Goal: Book appointment/travel/reservation

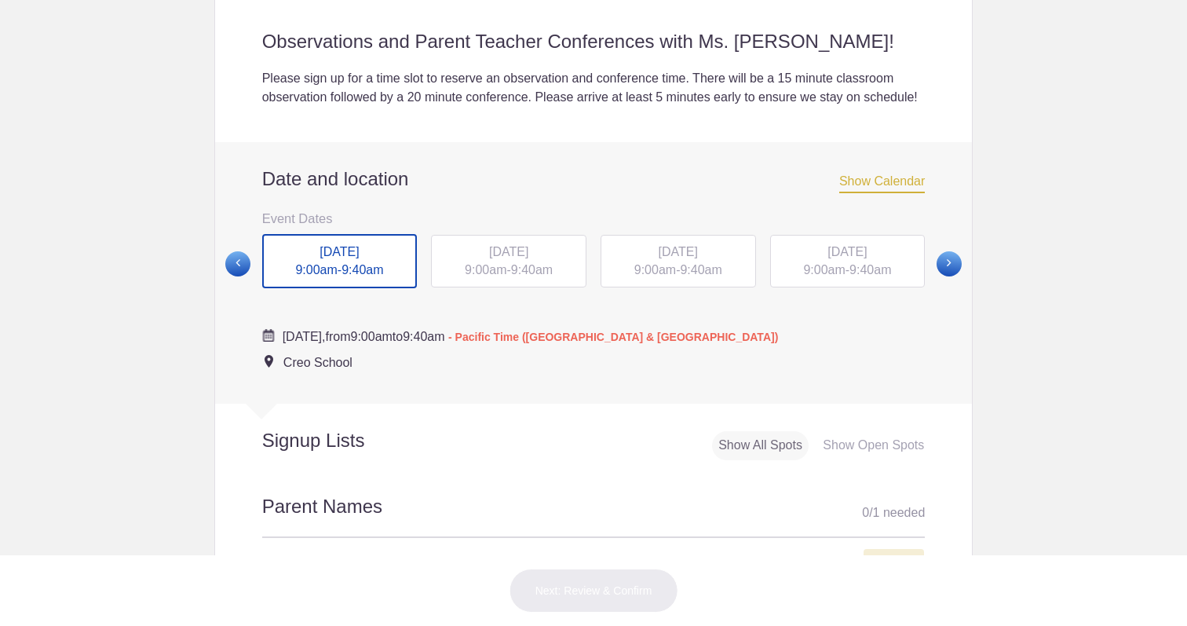
scroll to position [473, 0]
click at [360, 275] on span "9:40am" at bounding box center [362, 267] width 42 height 13
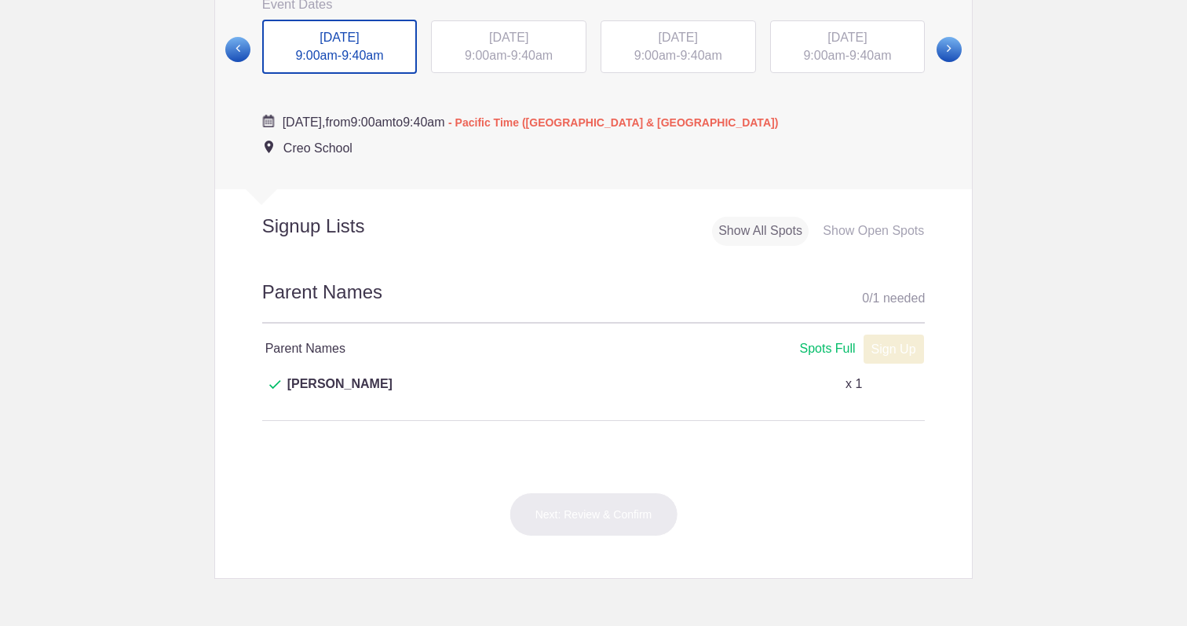
scroll to position [695, 0]
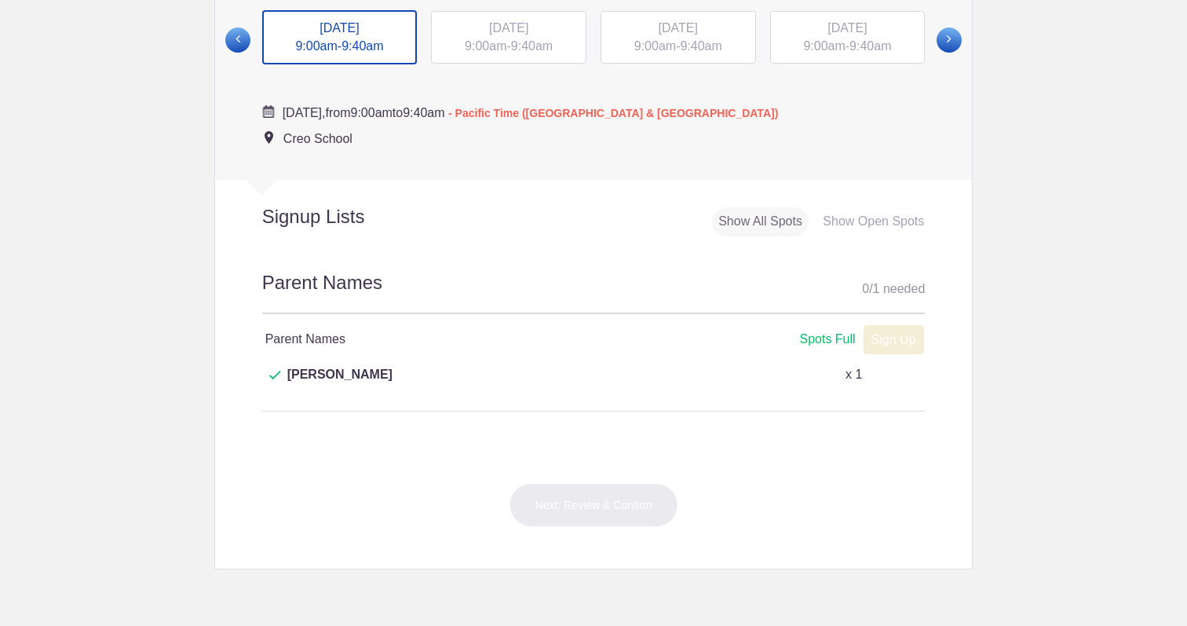
click at [516, 53] on span "9:40am" at bounding box center [532, 45] width 42 height 13
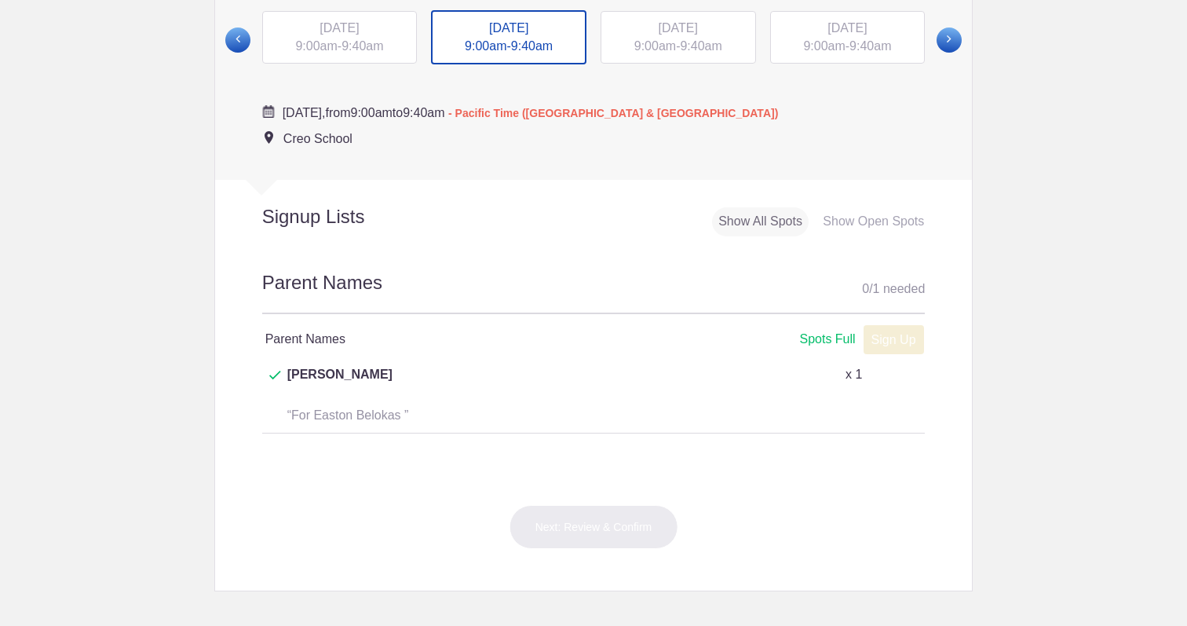
click at [644, 53] on span "9:00am" at bounding box center [655, 45] width 42 height 13
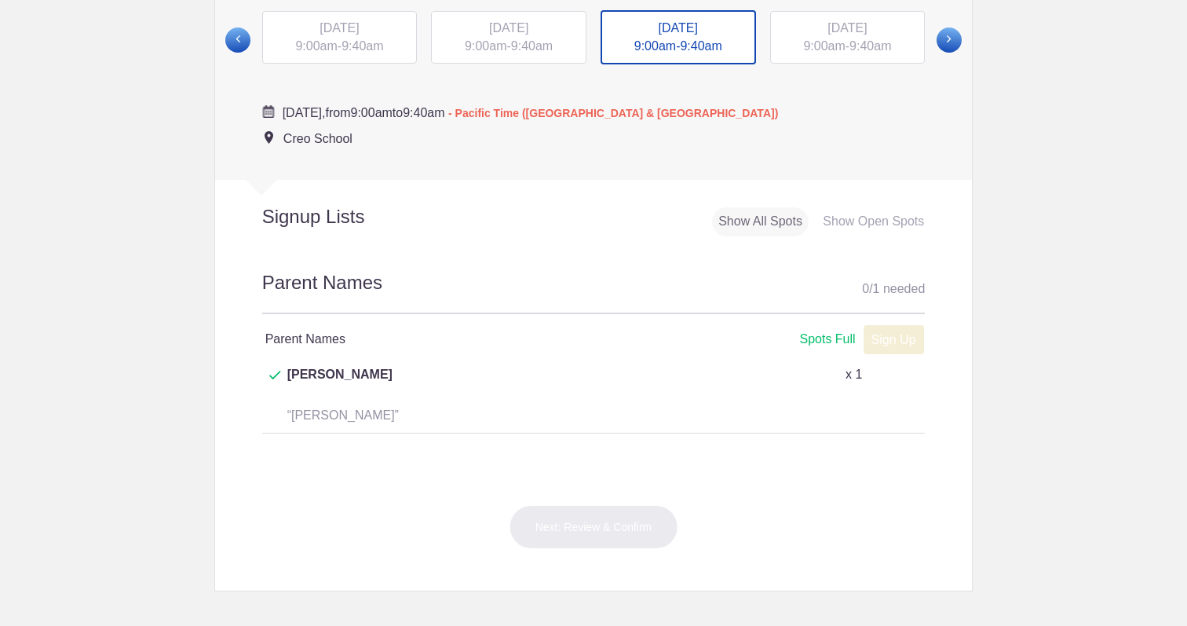
click at [833, 35] on span "[DATE]" at bounding box center [846, 27] width 39 height 13
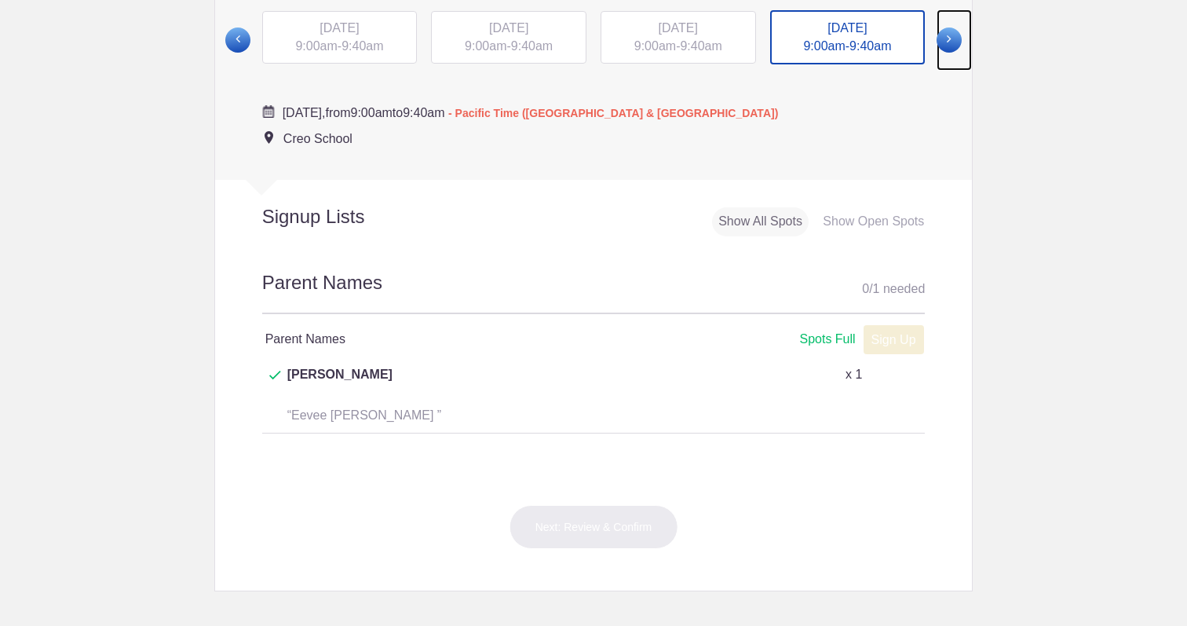
click at [958, 53] on span at bounding box center [948, 39] width 25 height 25
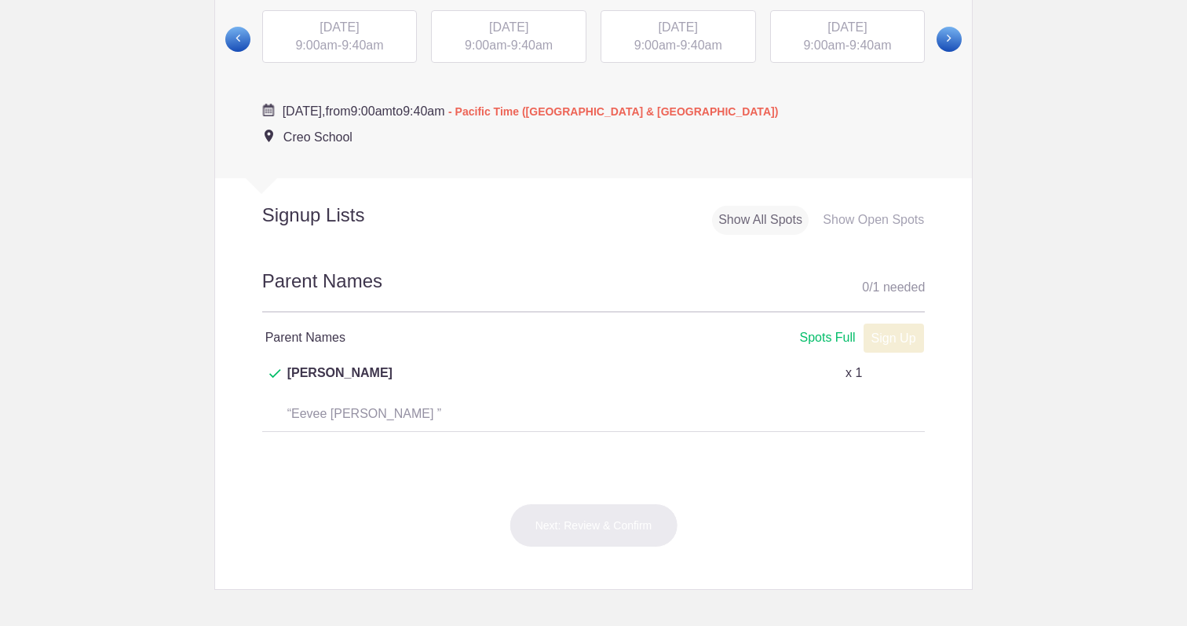
click at [348, 56] on div "[DATE] 9:00am - 9:40am" at bounding box center [339, 36] width 155 height 53
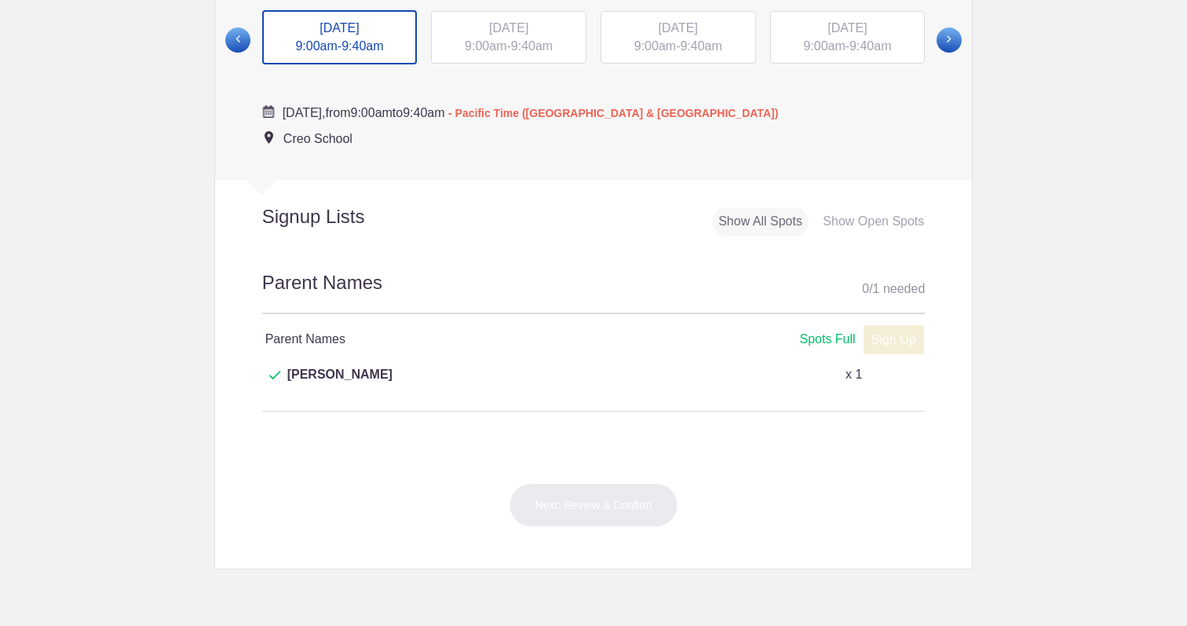
click at [512, 64] on div "[DATE] 9:00am - 9:40am" at bounding box center [508, 37] width 155 height 53
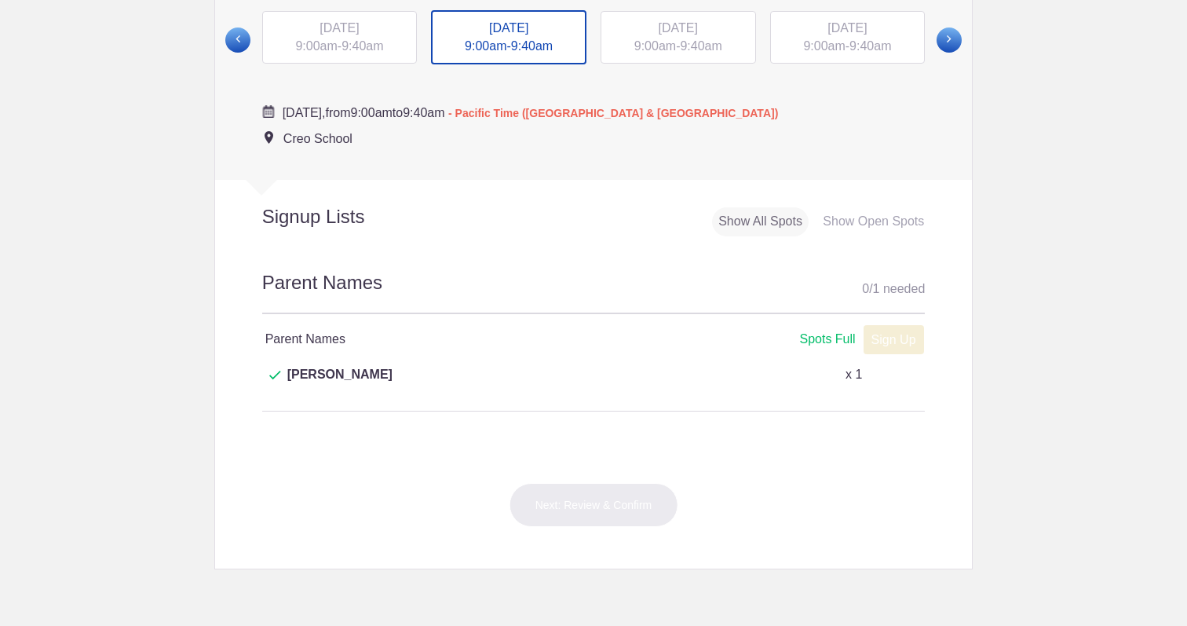
click at [670, 64] on div "[DATE] 9:00am - 9:40am" at bounding box center [677, 37] width 155 height 53
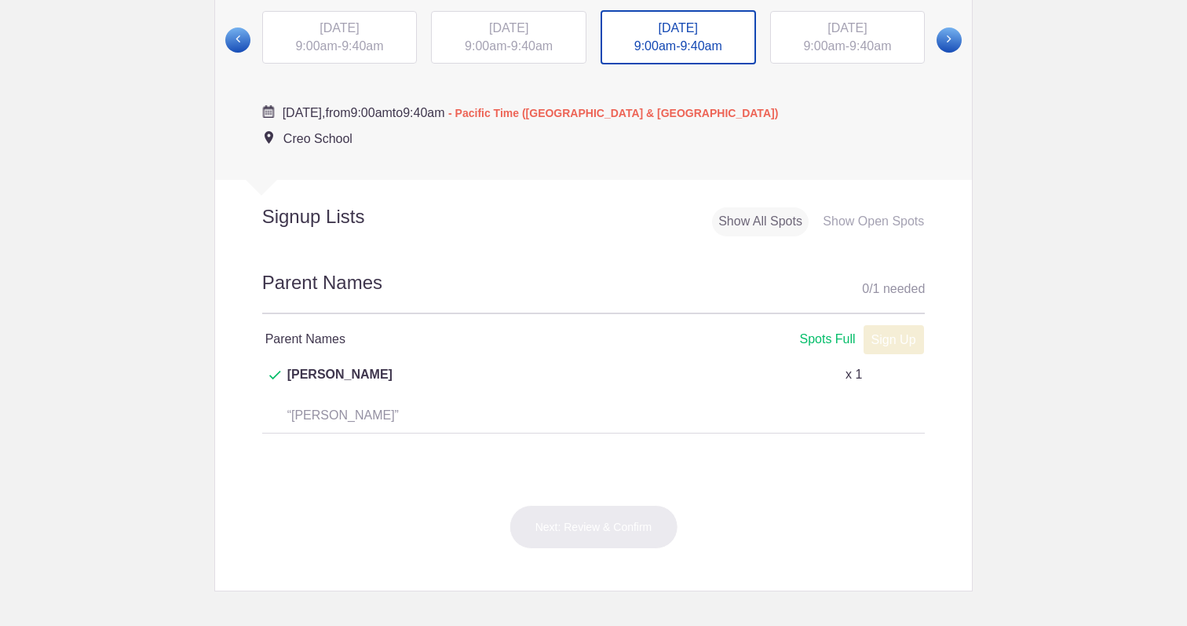
click at [823, 53] on span "9:00am" at bounding box center [824, 45] width 42 height 13
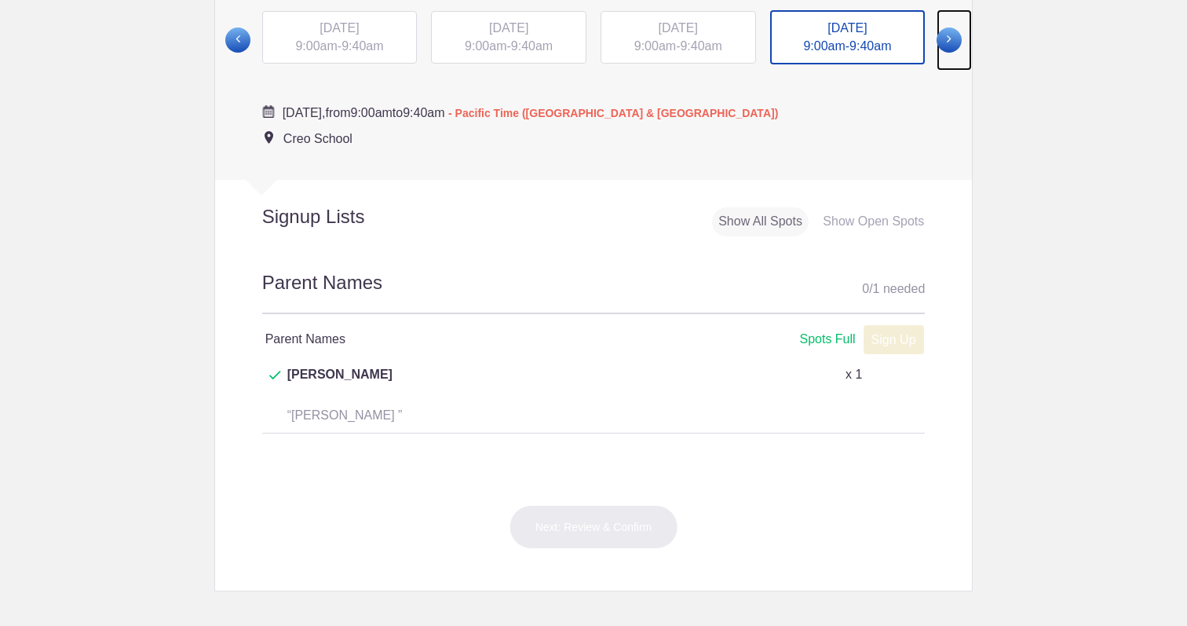
click at [947, 53] on span at bounding box center [948, 39] width 25 height 25
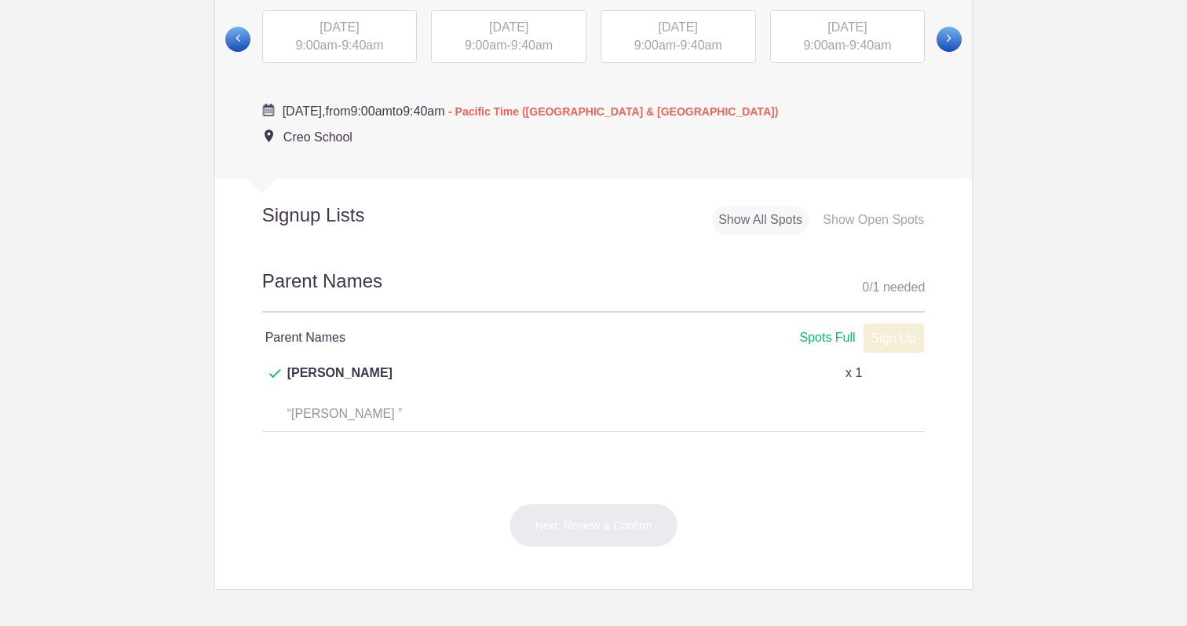
click at [349, 52] on span "9:40am" at bounding box center [362, 44] width 42 height 13
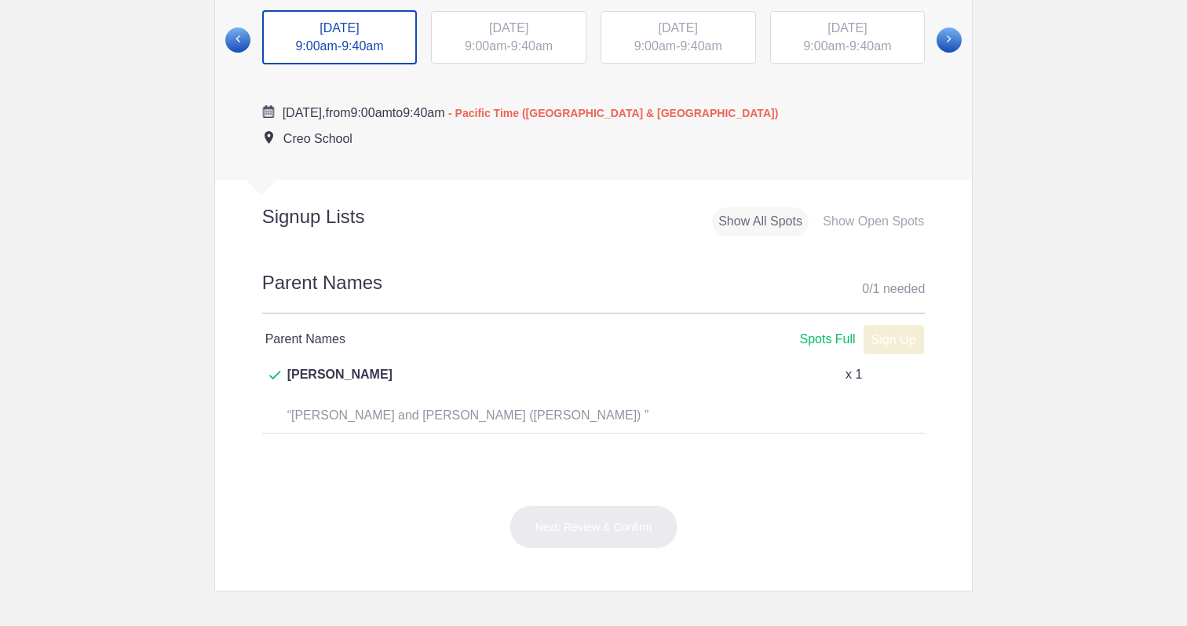
click at [453, 62] on div "[DATE] 9:00am - 9:40am" at bounding box center [508, 37] width 155 height 53
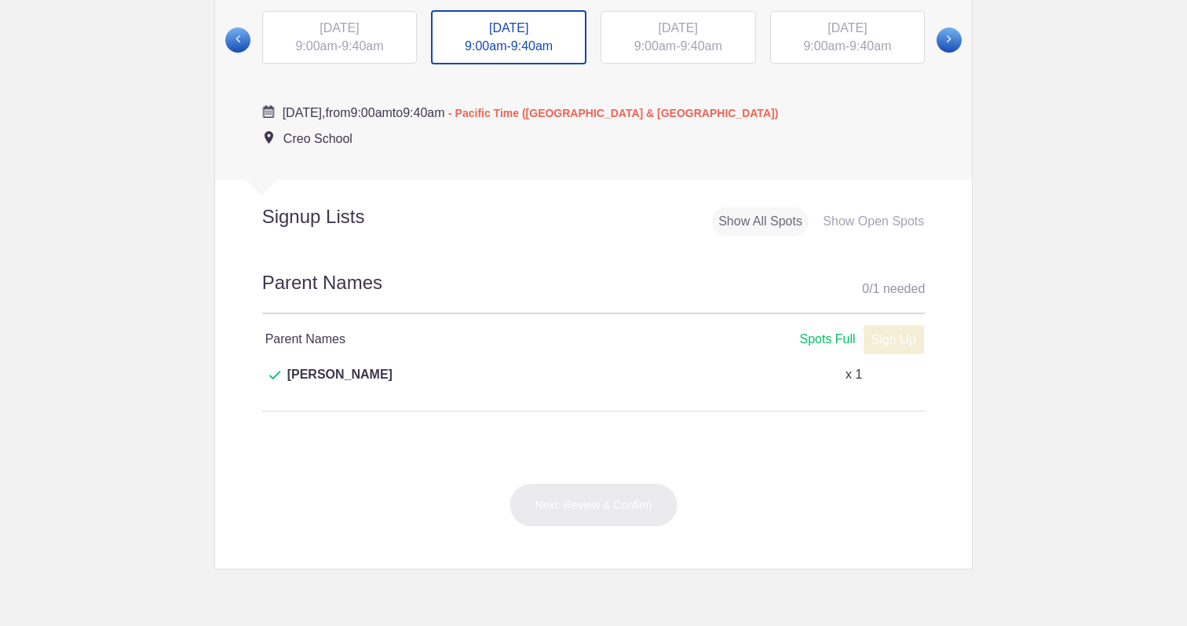
click at [678, 58] on div "[DATE] 9:00am - 9:40am" at bounding box center [677, 37] width 155 height 53
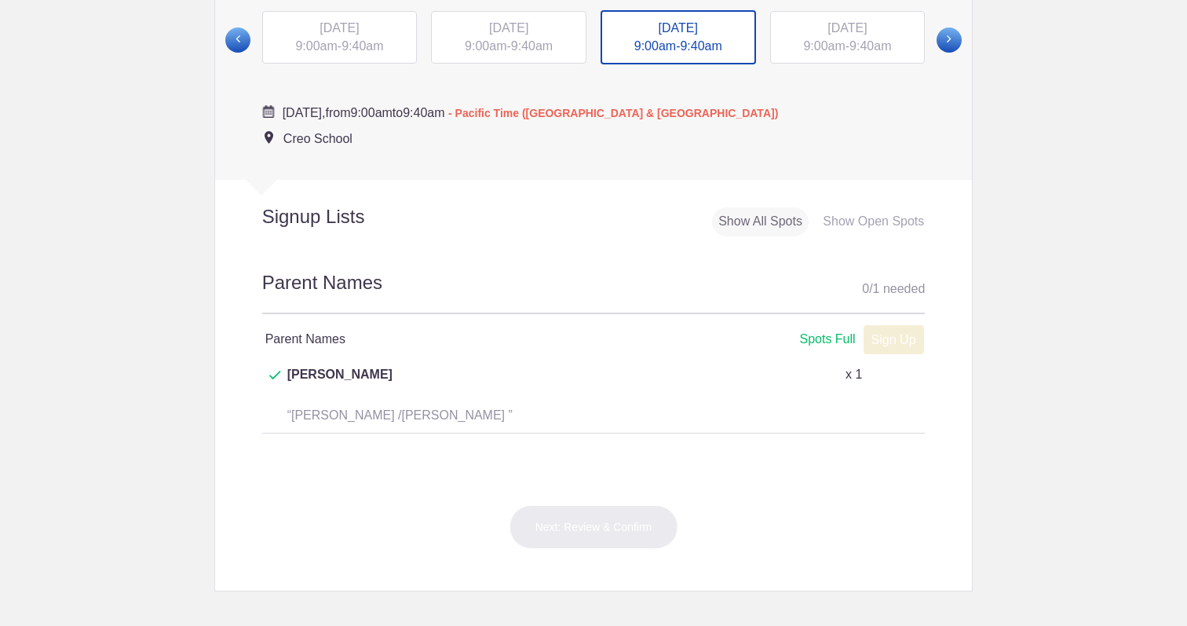
click at [855, 53] on span "9:40am" at bounding box center [870, 45] width 42 height 13
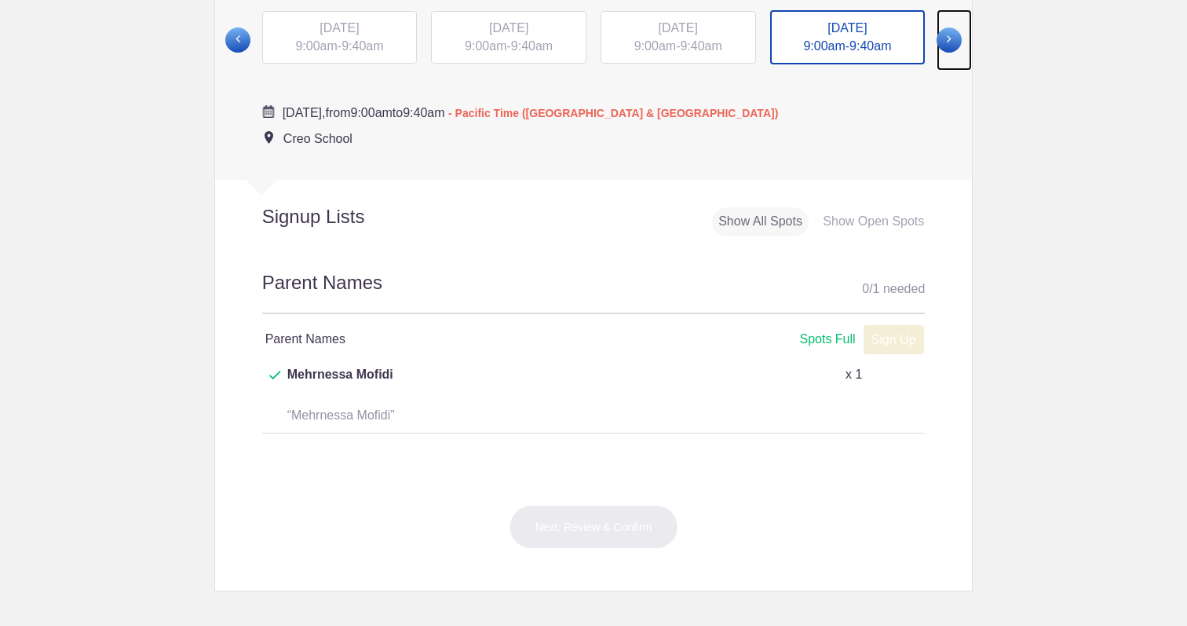
click at [947, 53] on span at bounding box center [948, 39] width 25 height 25
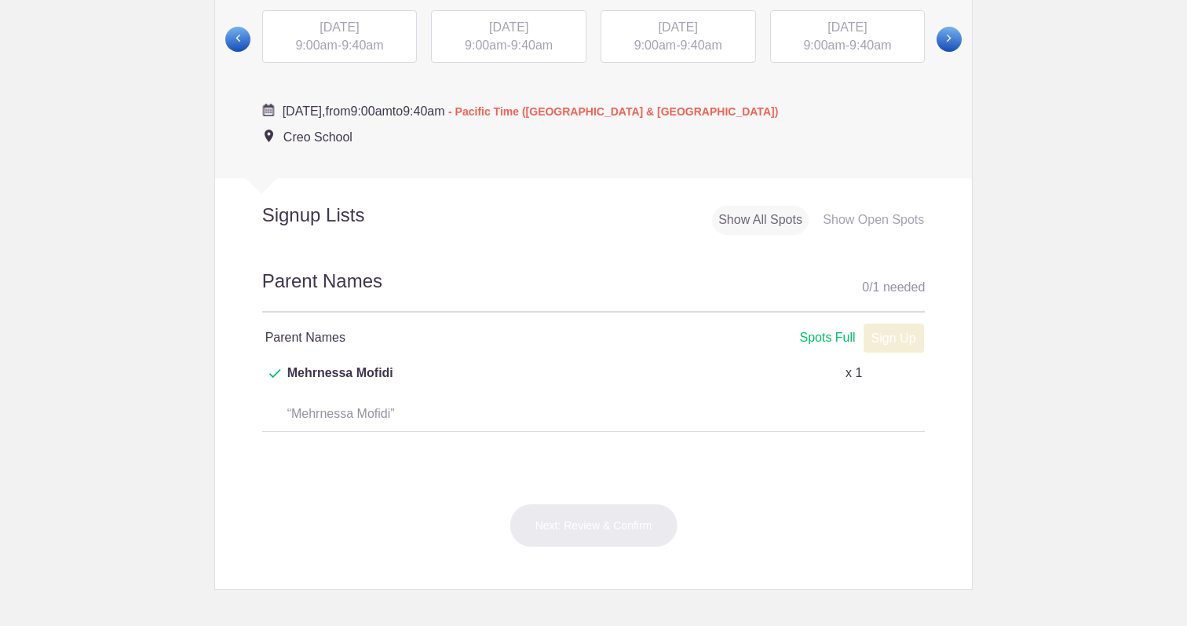
click at [381, 56] on div "[DATE] 9:00am - 9:40am" at bounding box center [339, 36] width 155 height 53
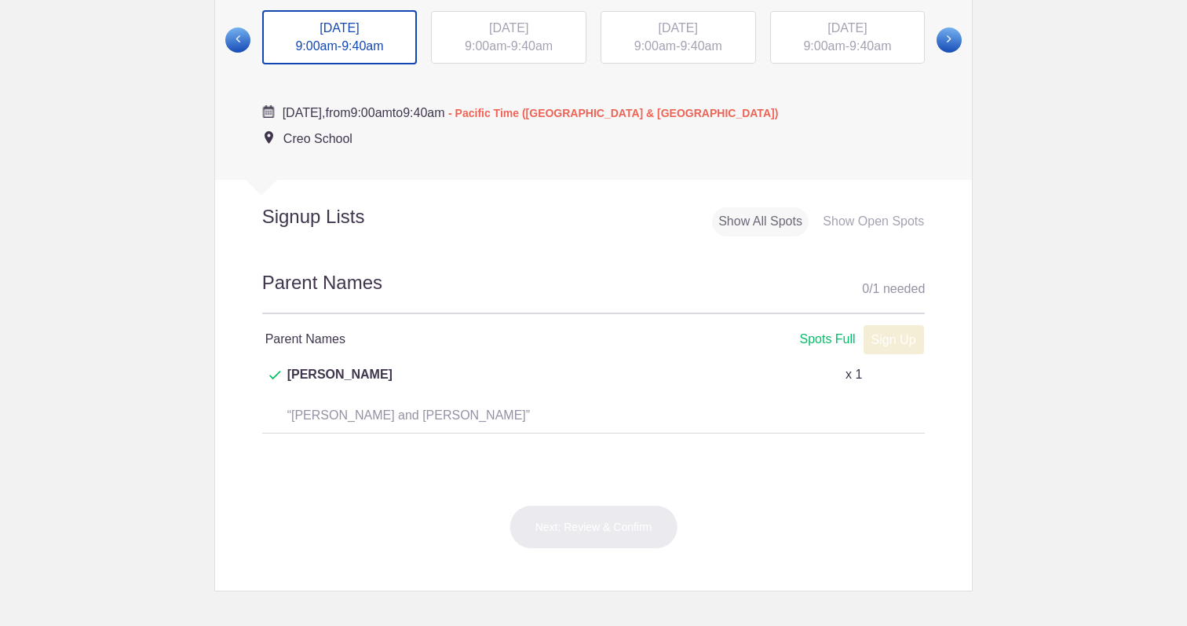
click at [541, 53] on span "9:40am" at bounding box center [532, 45] width 42 height 13
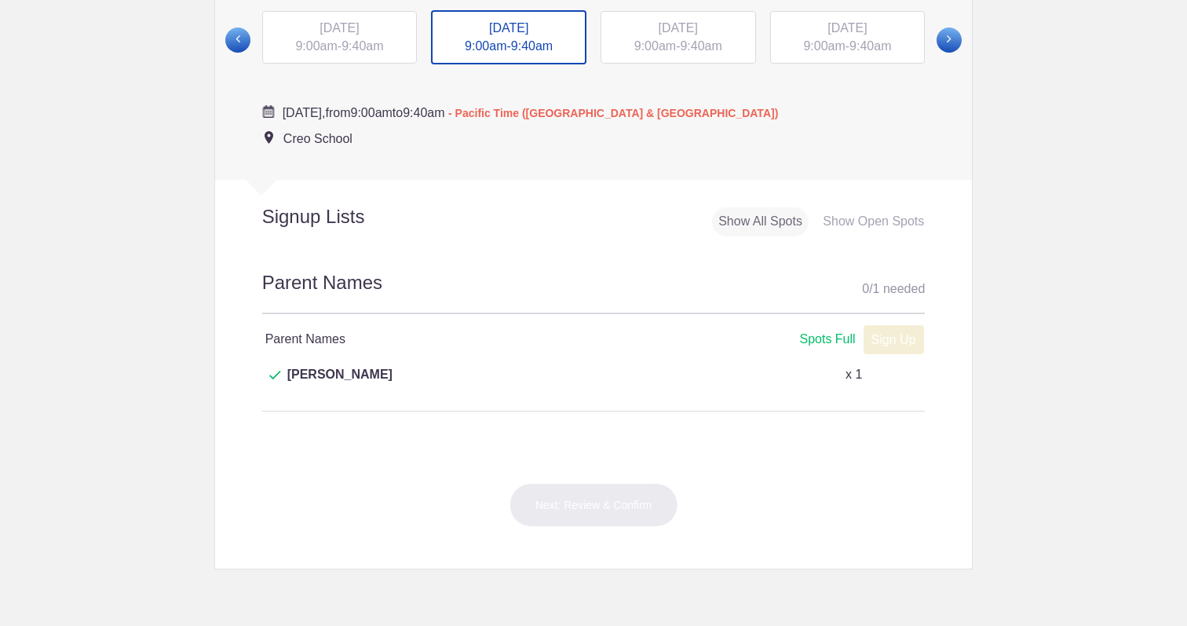
click at [673, 57] on div "[DATE] 9:00am - 9:40am" at bounding box center [677, 37] width 155 height 53
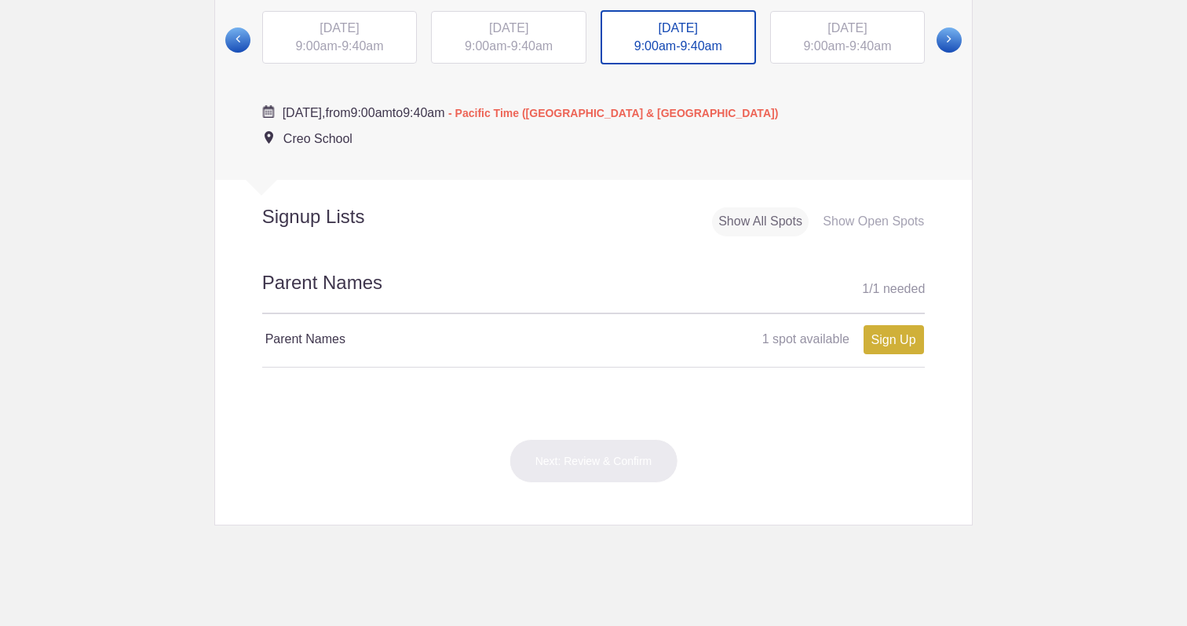
click at [849, 64] on div "[DATE] 9:00am - 9:40am" at bounding box center [847, 37] width 155 height 53
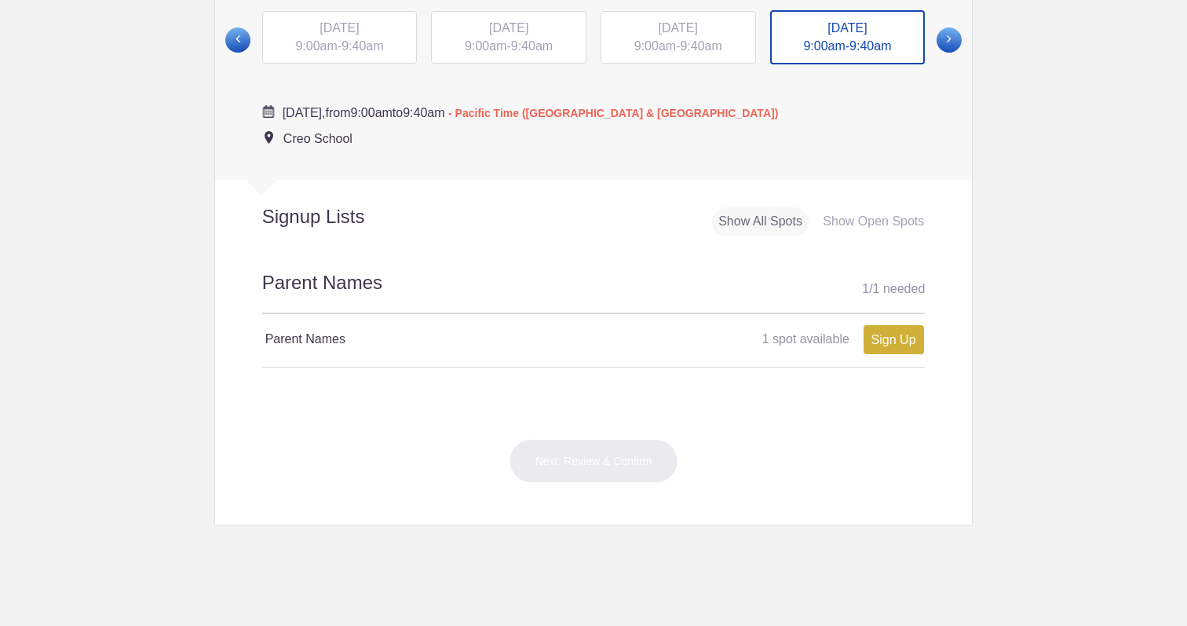
click at [698, 35] on span "[DATE]" at bounding box center [678, 27] width 39 height 13
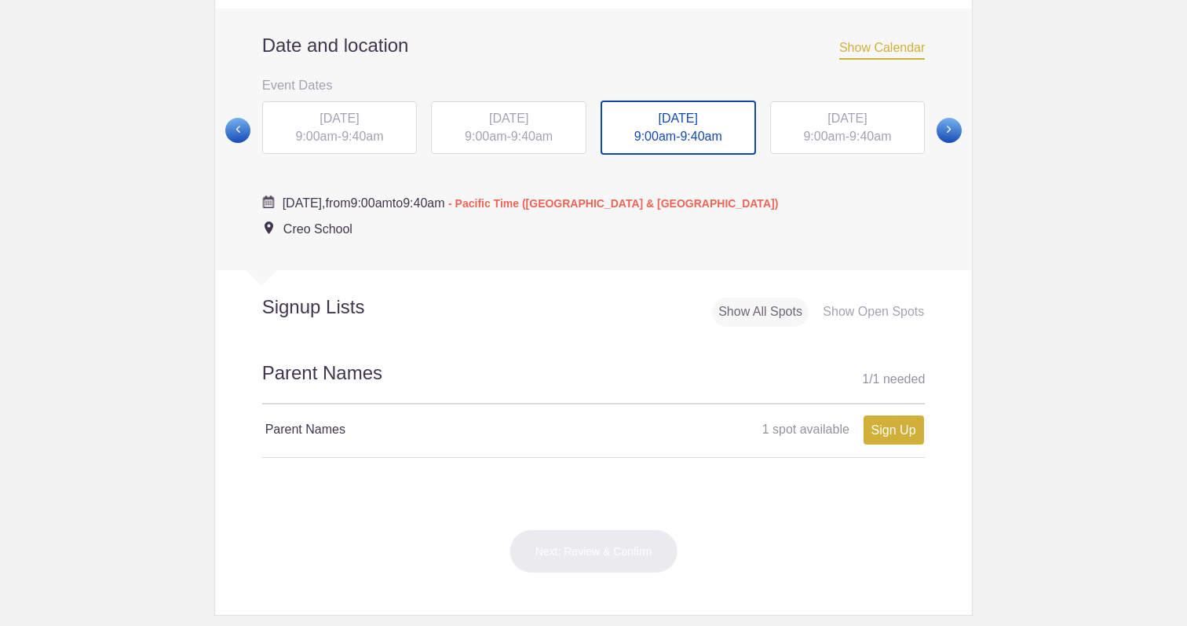
scroll to position [594, 0]
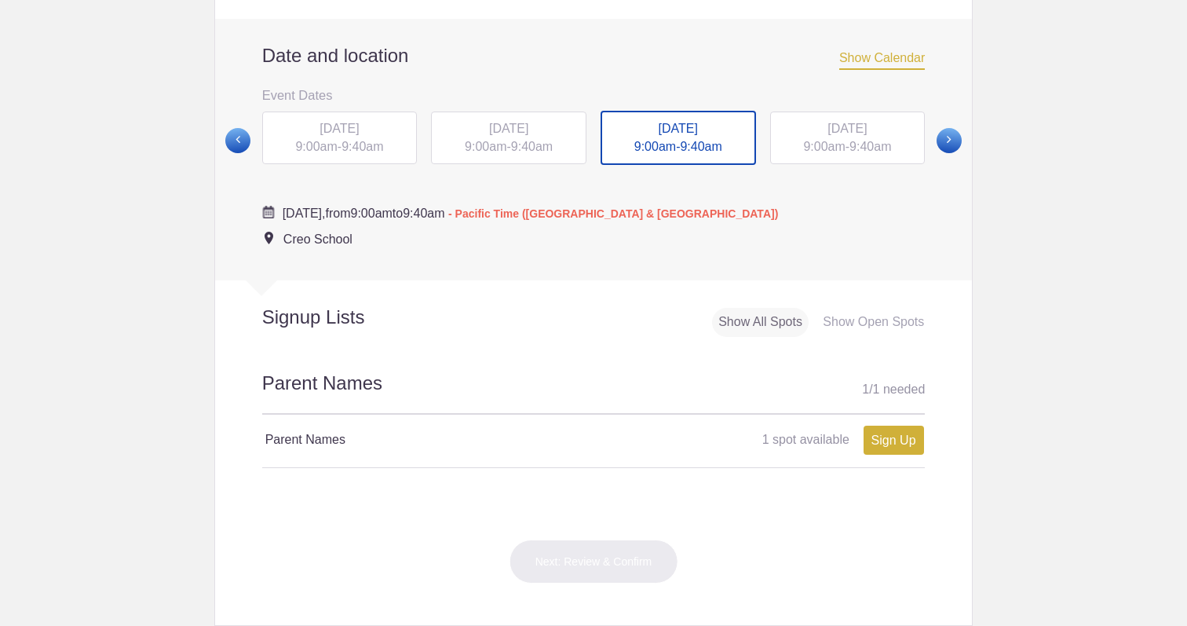
click at [889, 70] on span "Show Calendar" at bounding box center [882, 60] width 86 height 19
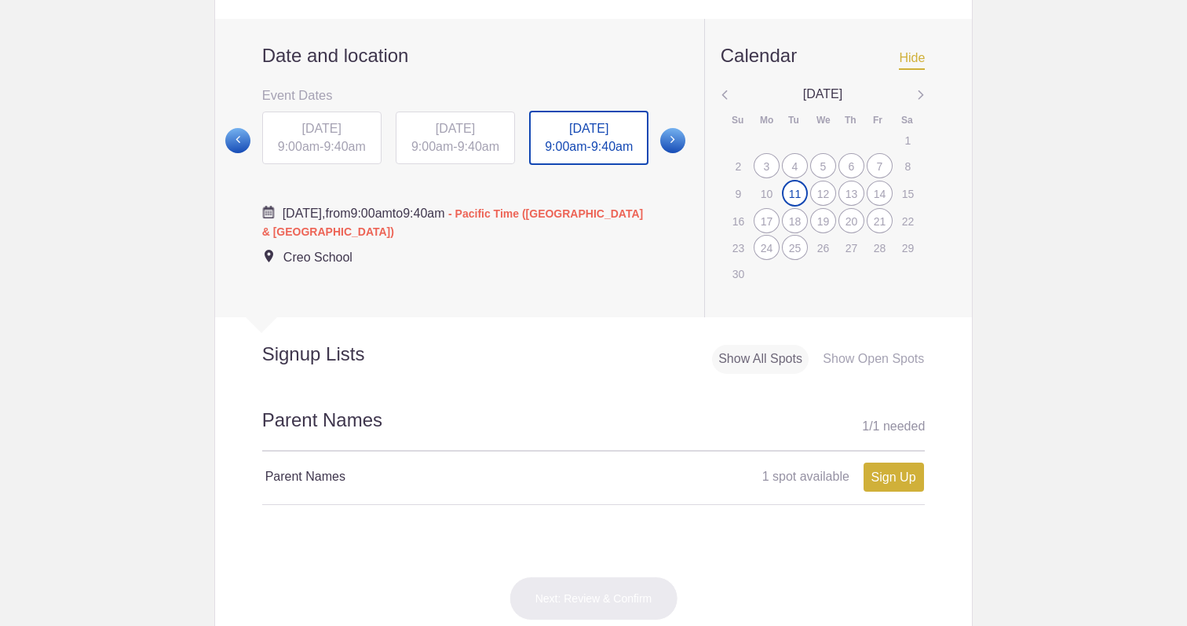
click at [725, 106] on img at bounding box center [725, 96] width 8 height 20
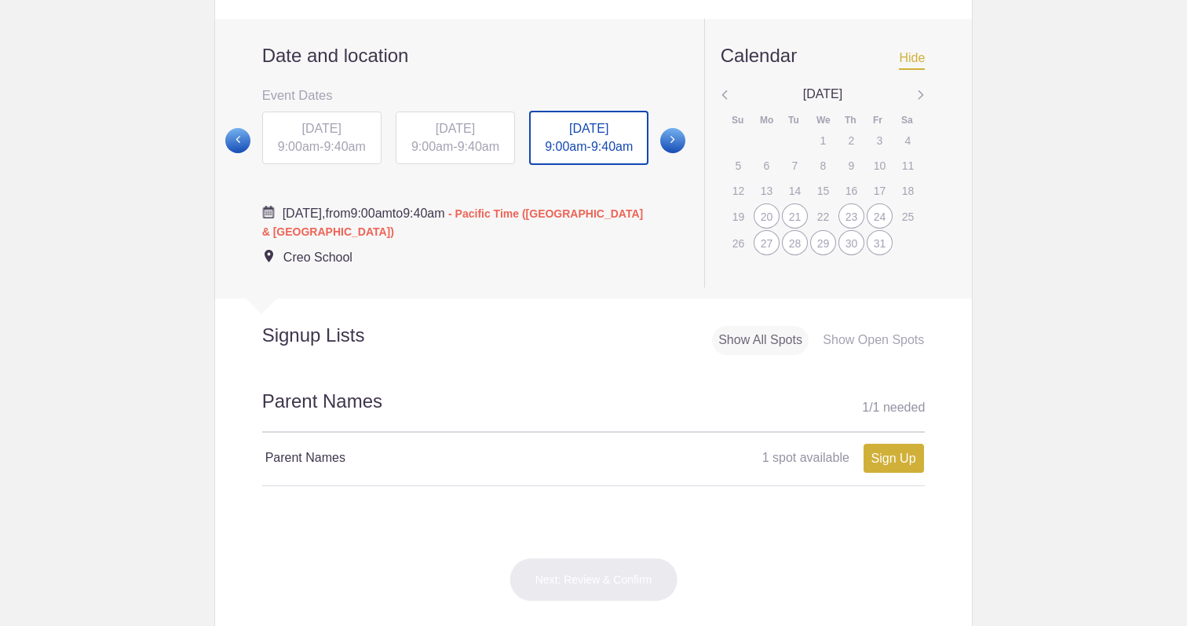
click at [766, 228] on div "20" at bounding box center [767, 215] width 26 height 25
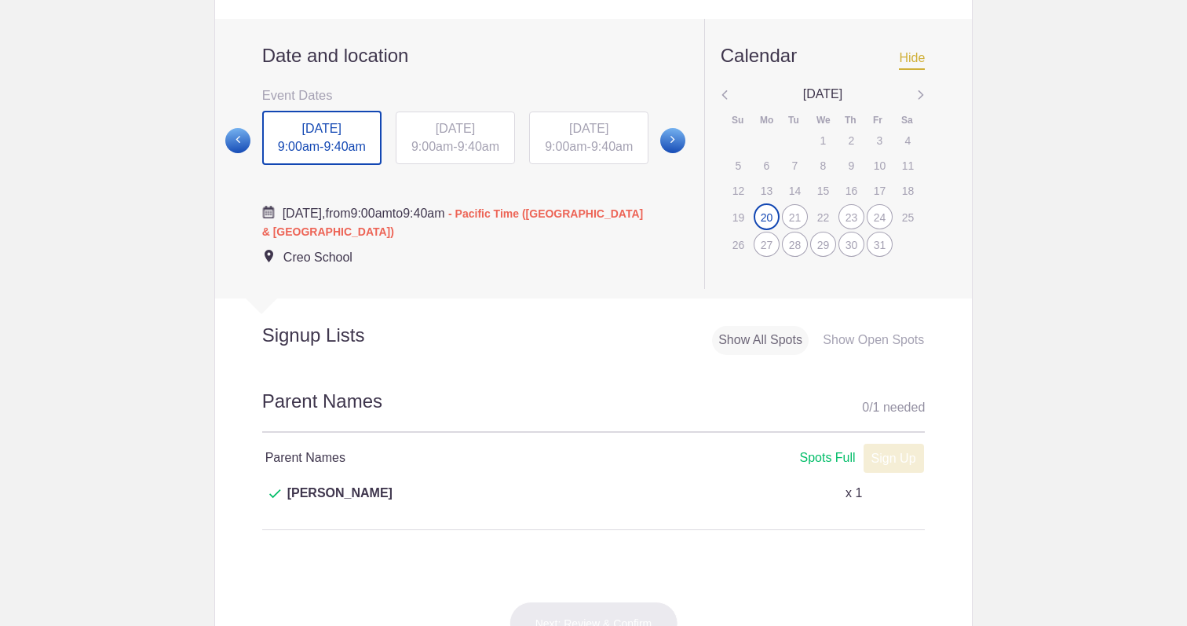
click at [796, 229] on div "21" at bounding box center [795, 216] width 26 height 25
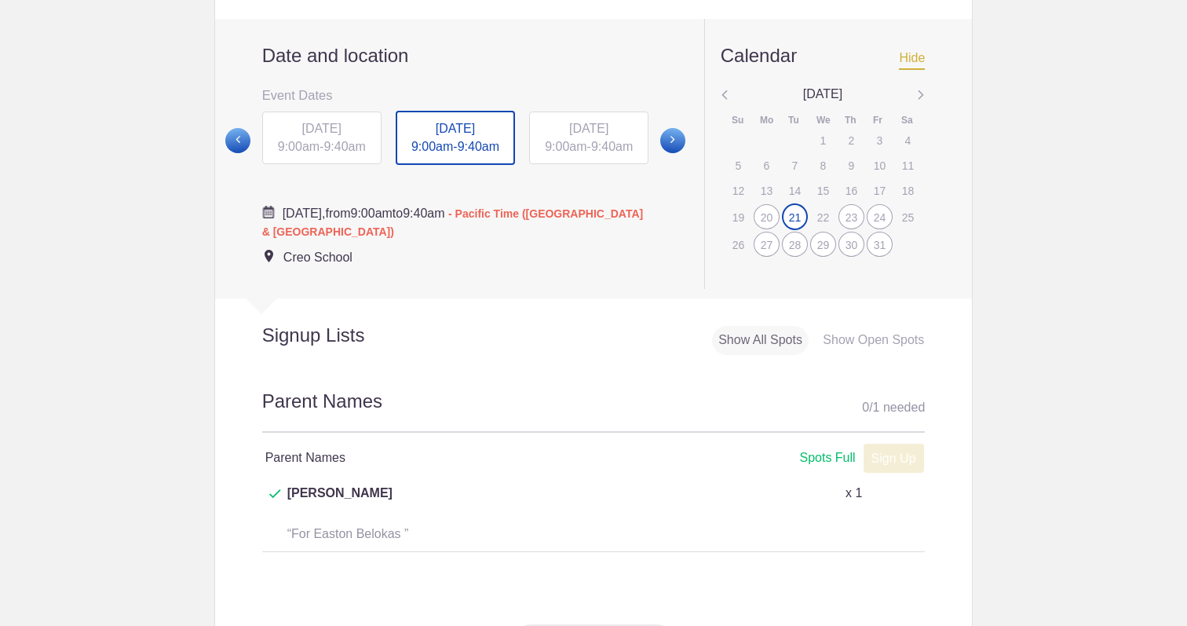
click at [852, 229] on div "23" at bounding box center [851, 216] width 26 height 25
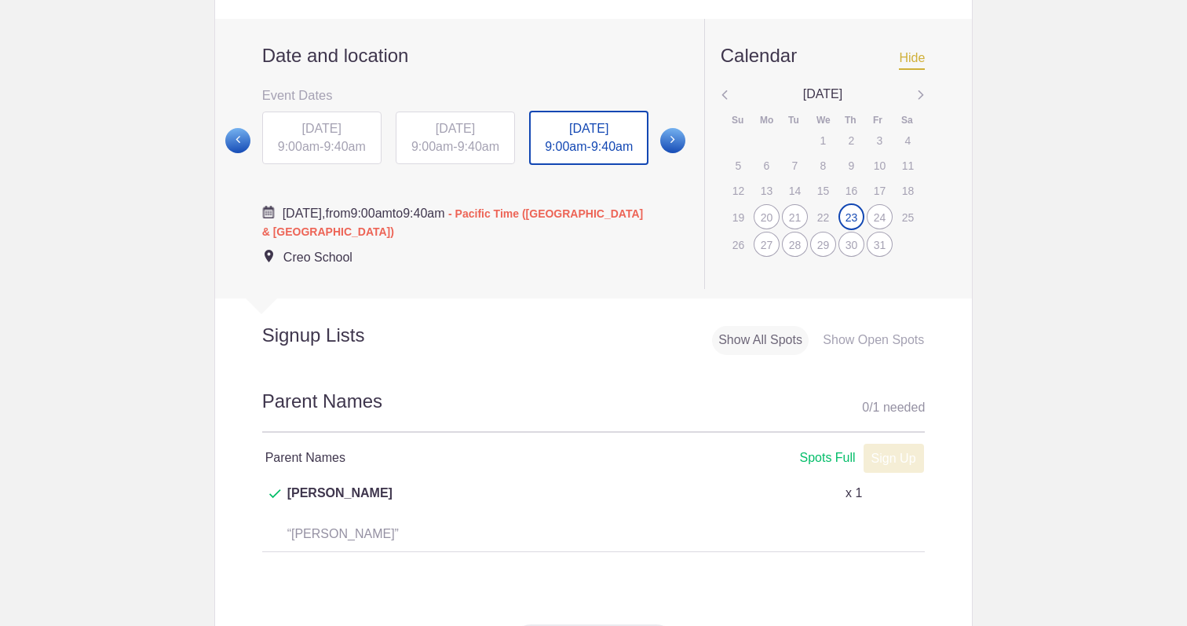
click at [827, 228] on div "22" at bounding box center [823, 217] width 26 height 24
click at [882, 229] on div "24" at bounding box center [880, 216] width 26 height 25
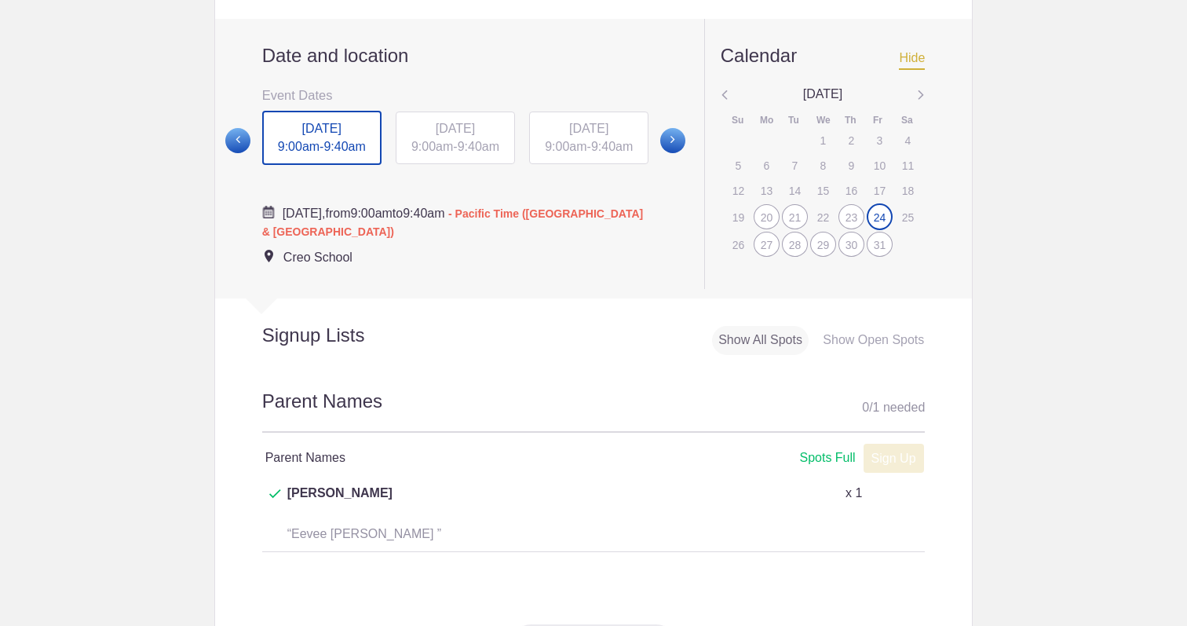
click at [765, 257] on div "27" at bounding box center [767, 244] width 26 height 25
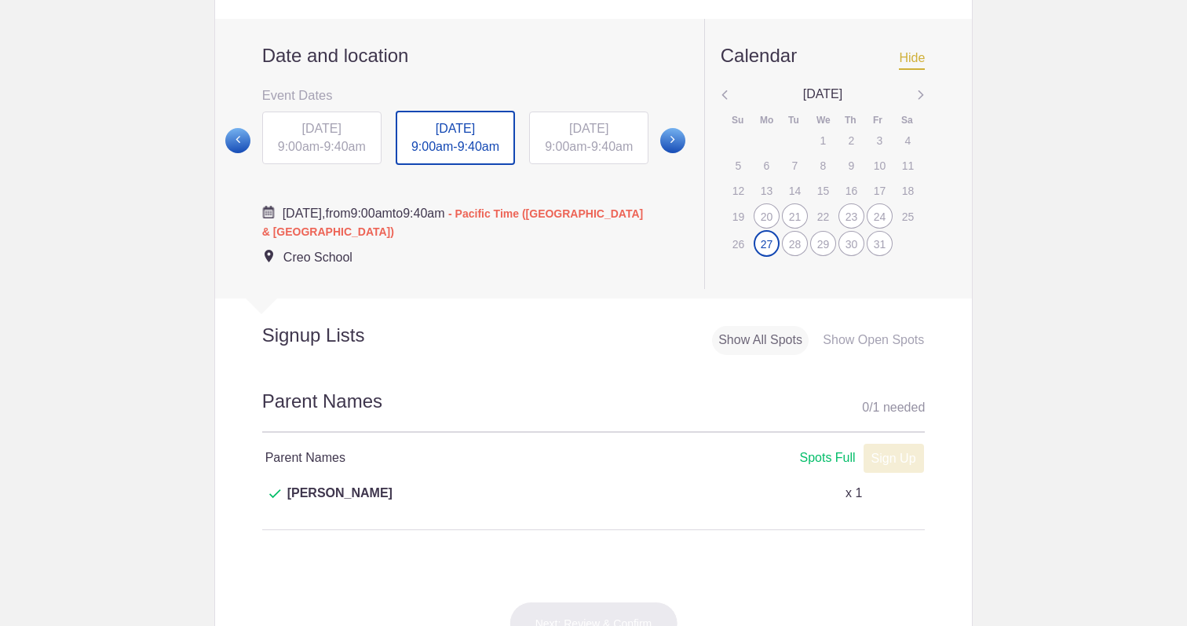
click at [794, 256] on div "28" at bounding box center [795, 243] width 26 height 25
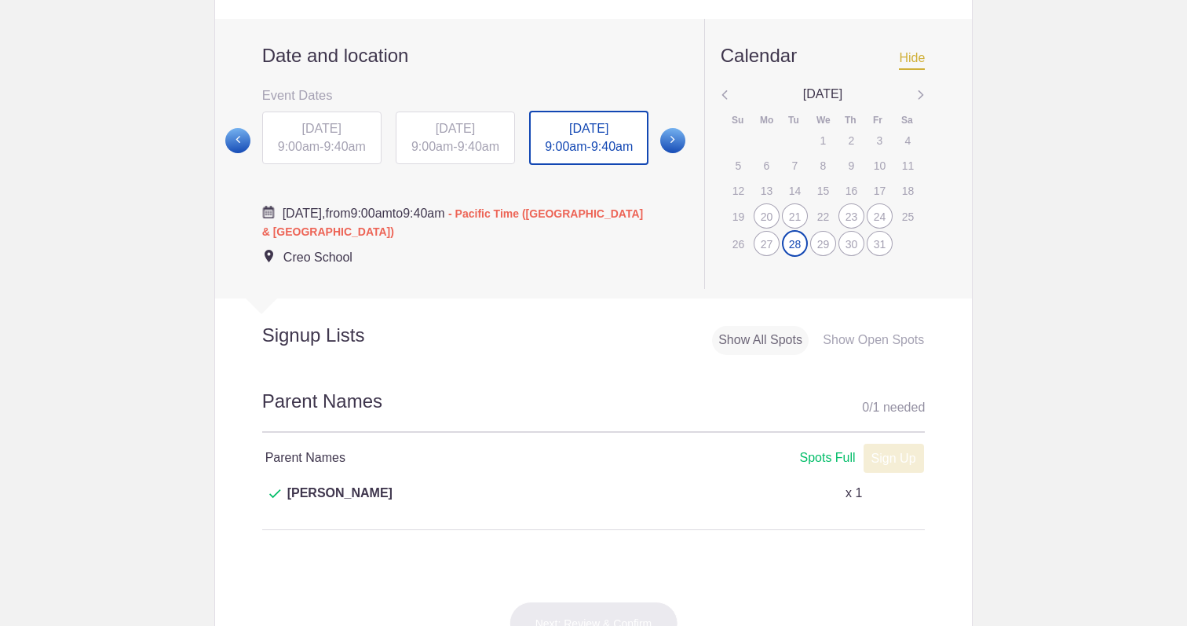
click at [823, 256] on div "29" at bounding box center [823, 243] width 26 height 25
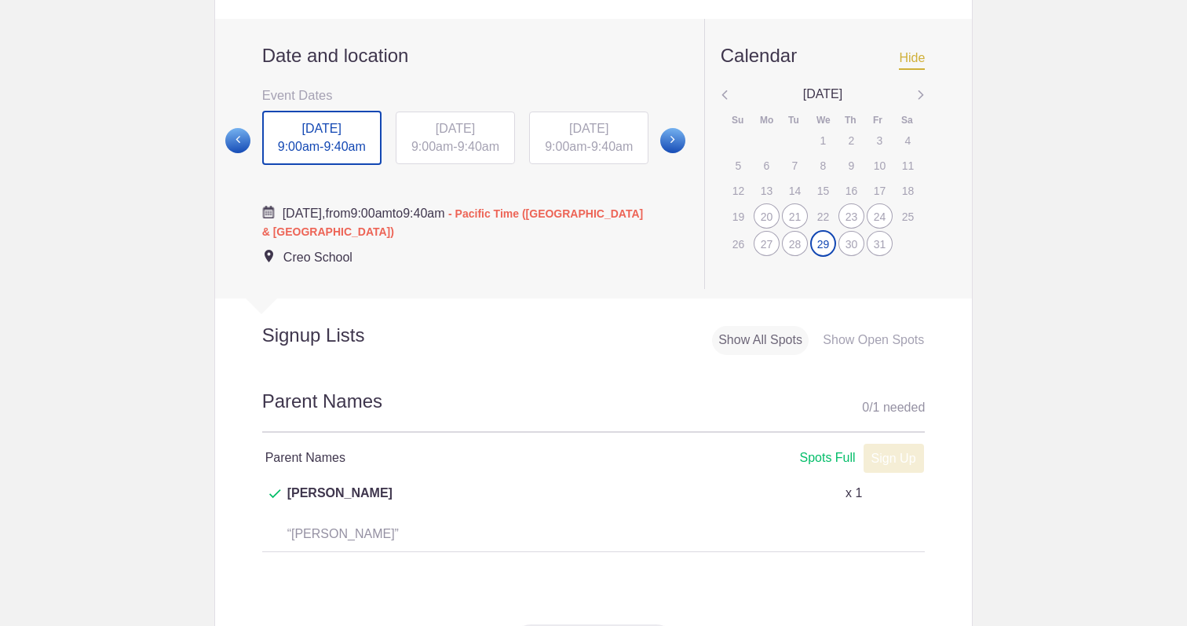
click at [852, 256] on div "30" at bounding box center [851, 243] width 26 height 25
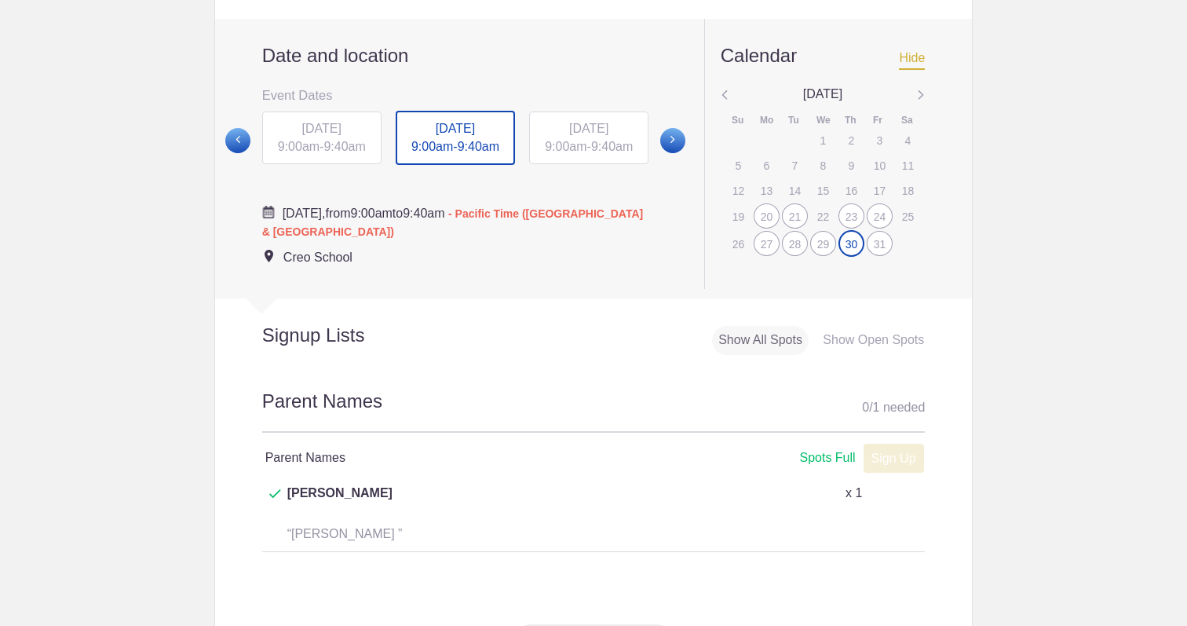
click at [879, 256] on div "31" at bounding box center [880, 243] width 26 height 25
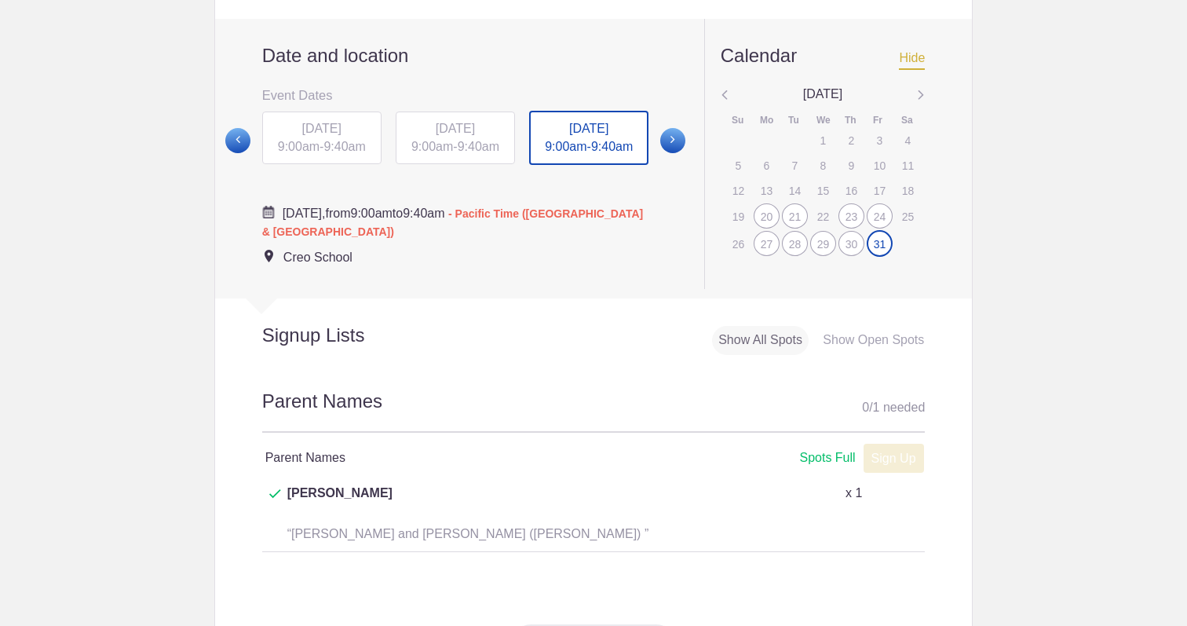
click at [852, 256] on div "30" at bounding box center [851, 243] width 26 height 25
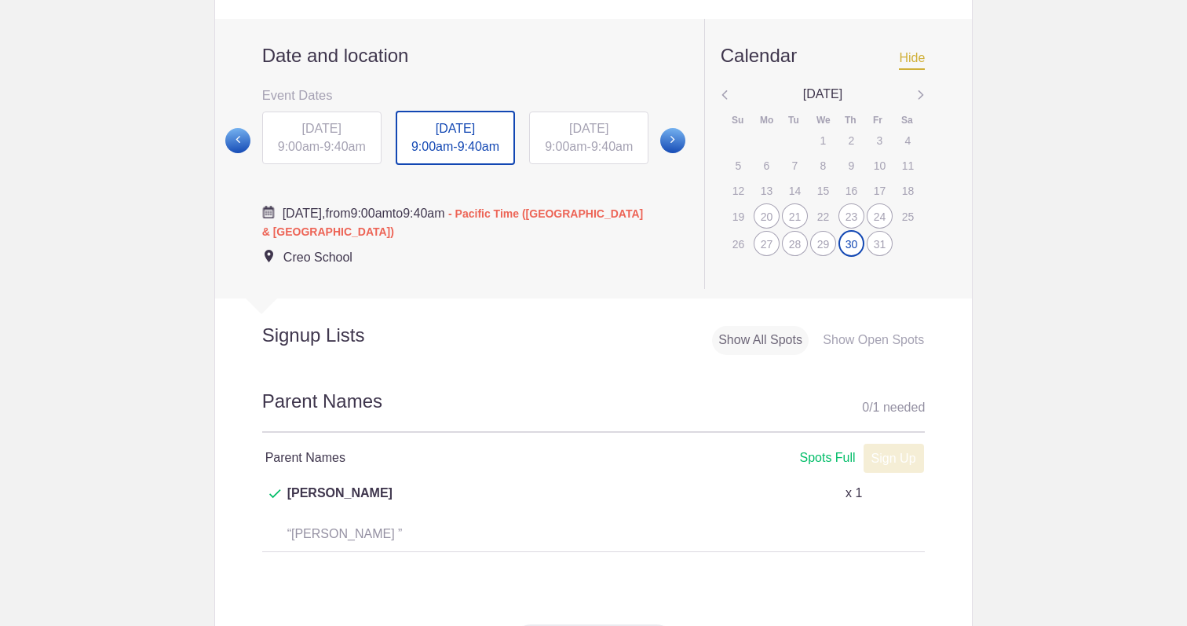
click at [922, 106] on img at bounding box center [921, 96] width 8 height 20
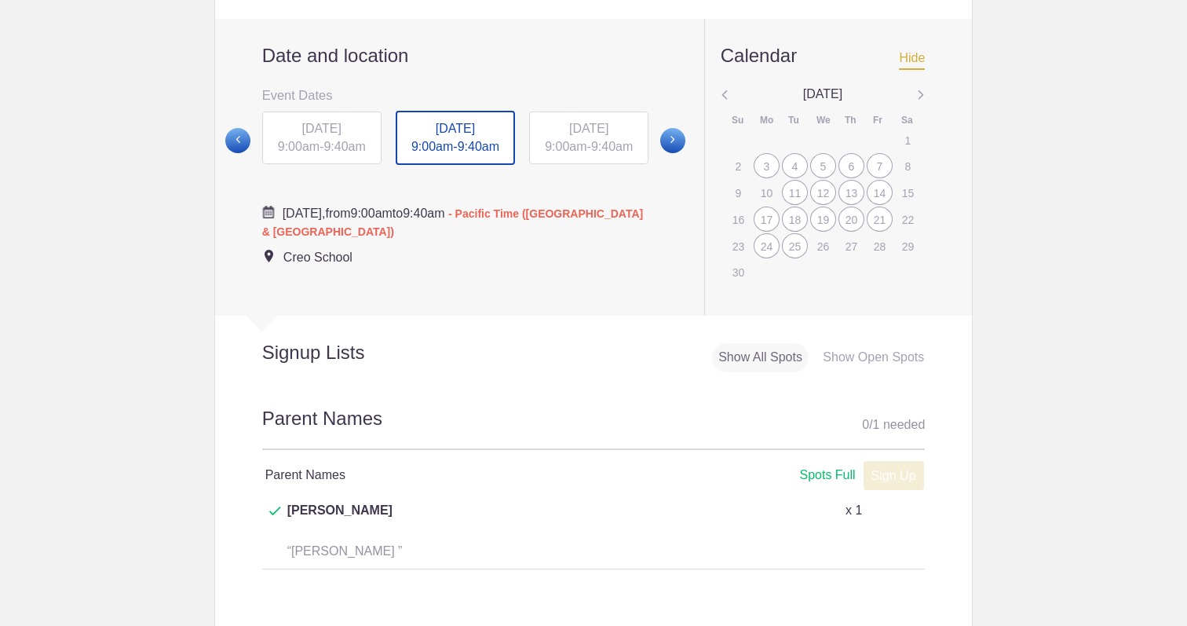
click at [794, 205] on div "11" at bounding box center [795, 192] width 26 height 25
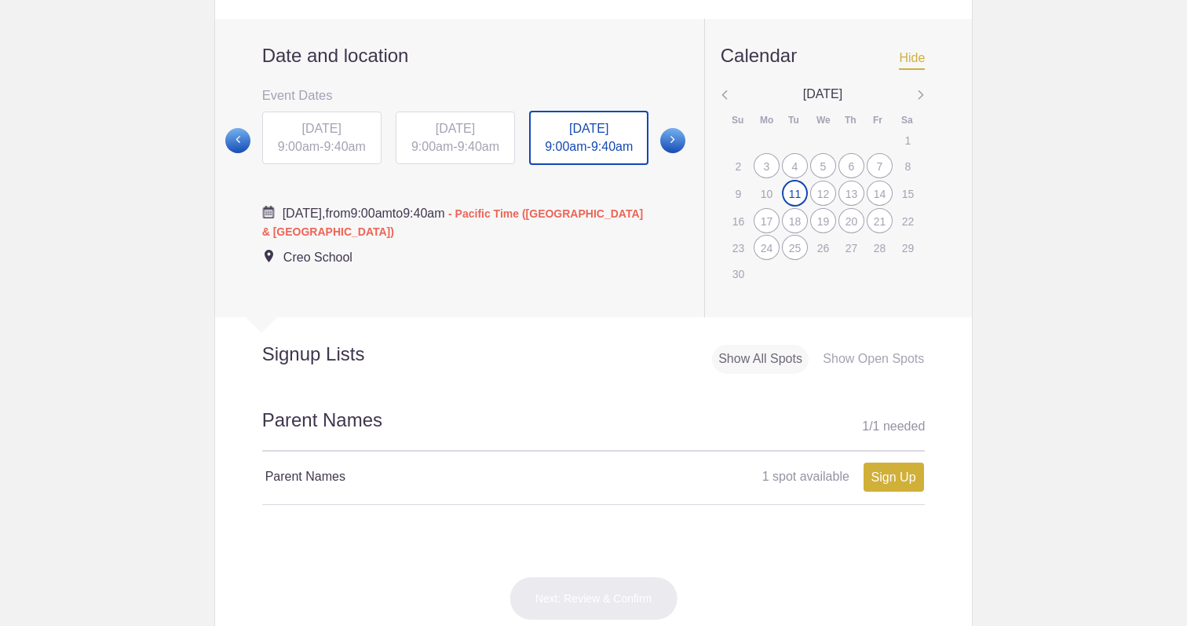
click at [830, 205] on div "12" at bounding box center [823, 193] width 26 height 25
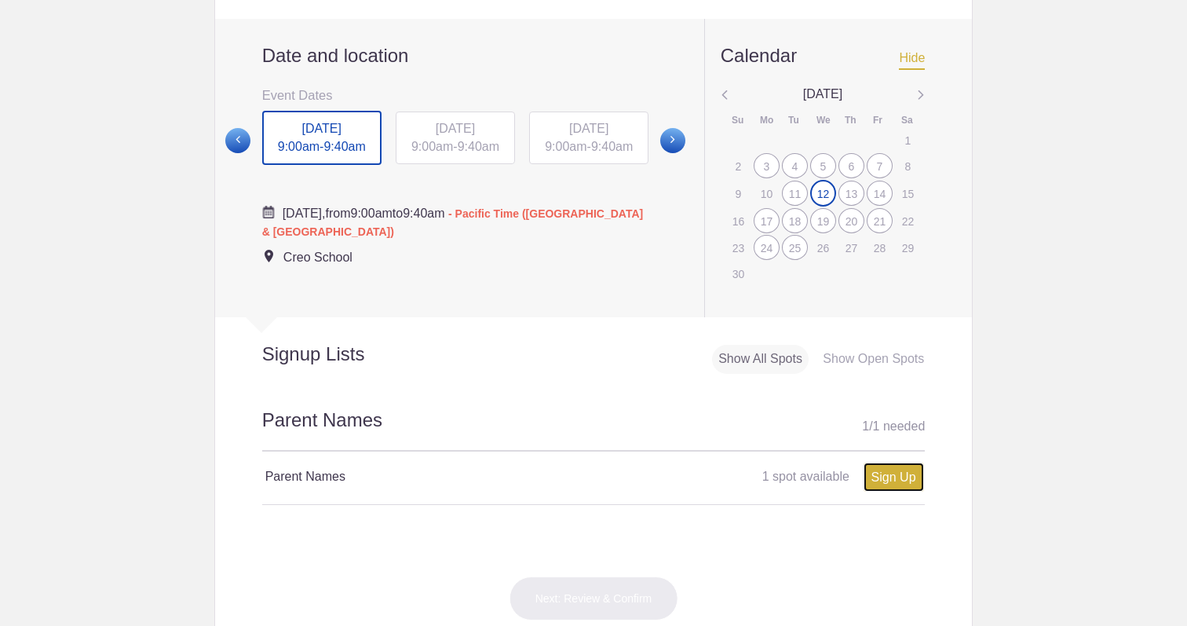
click at [896, 491] on link "Sign Up" at bounding box center [893, 476] width 60 height 29
type input "1"
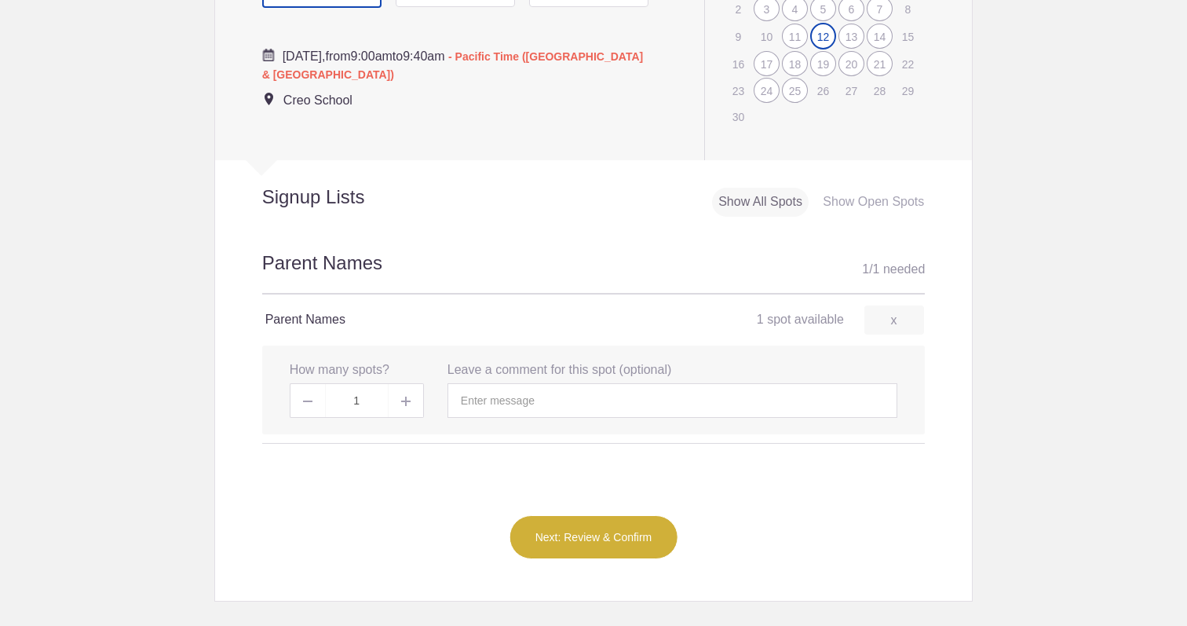
scroll to position [761, 0]
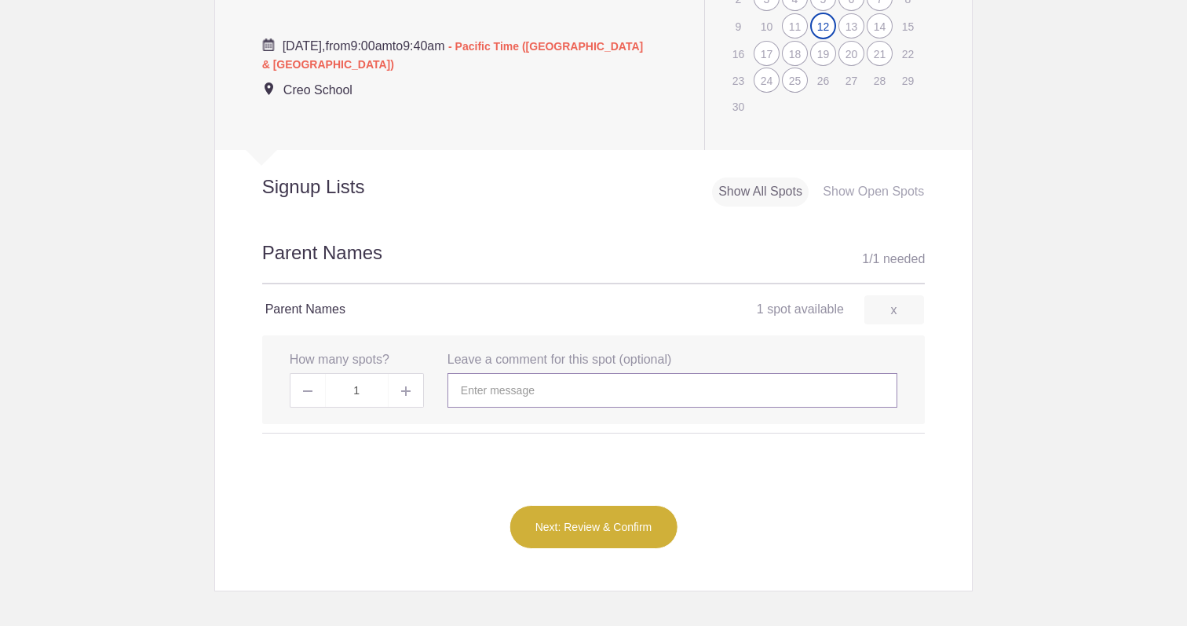
click at [600, 407] on input "text" at bounding box center [672, 390] width 450 height 35
type input "Aubreigh"
drag, startPoint x: 518, startPoint y: 412, endPoint x: 448, endPoint y: 409, distance: 69.9
click at [448, 407] on input "Aubreigh" at bounding box center [672, 390] width 450 height 35
click at [609, 539] on button "Next: Review & Confirm" at bounding box center [593, 527] width 169 height 44
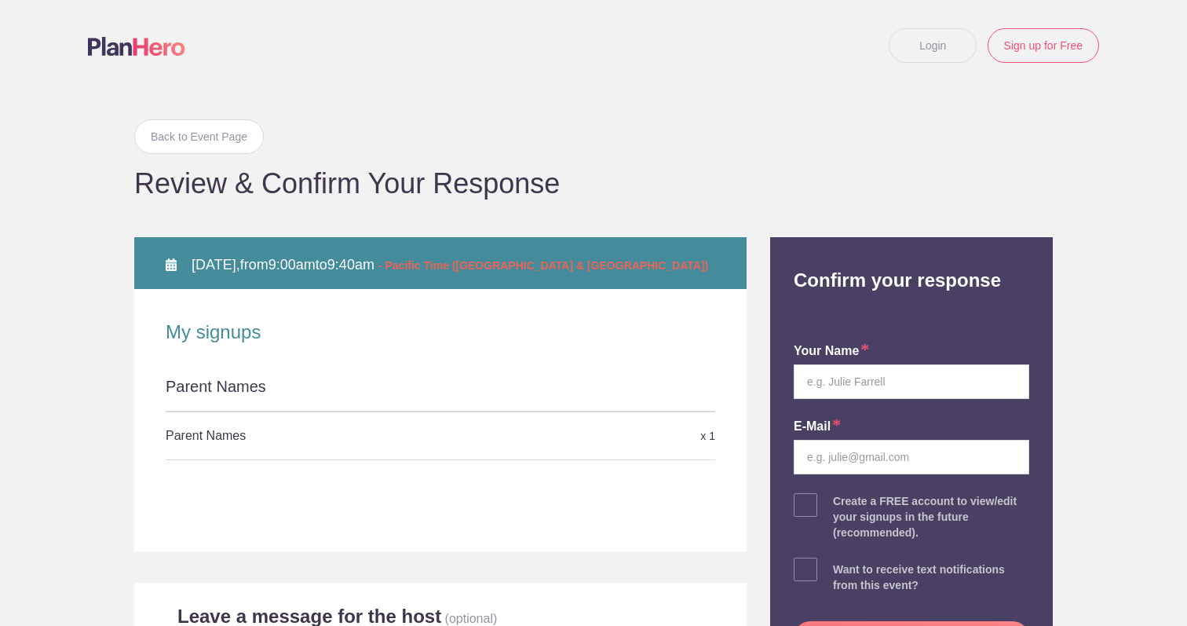
click at [378, 437] on h5 "Parent Names" at bounding box center [349, 435] width 367 height 31
click at [367, 392] on div "Parent Names" at bounding box center [440, 393] width 549 height 36
click at [337, 383] on div "Parent Names" at bounding box center [440, 393] width 549 height 36
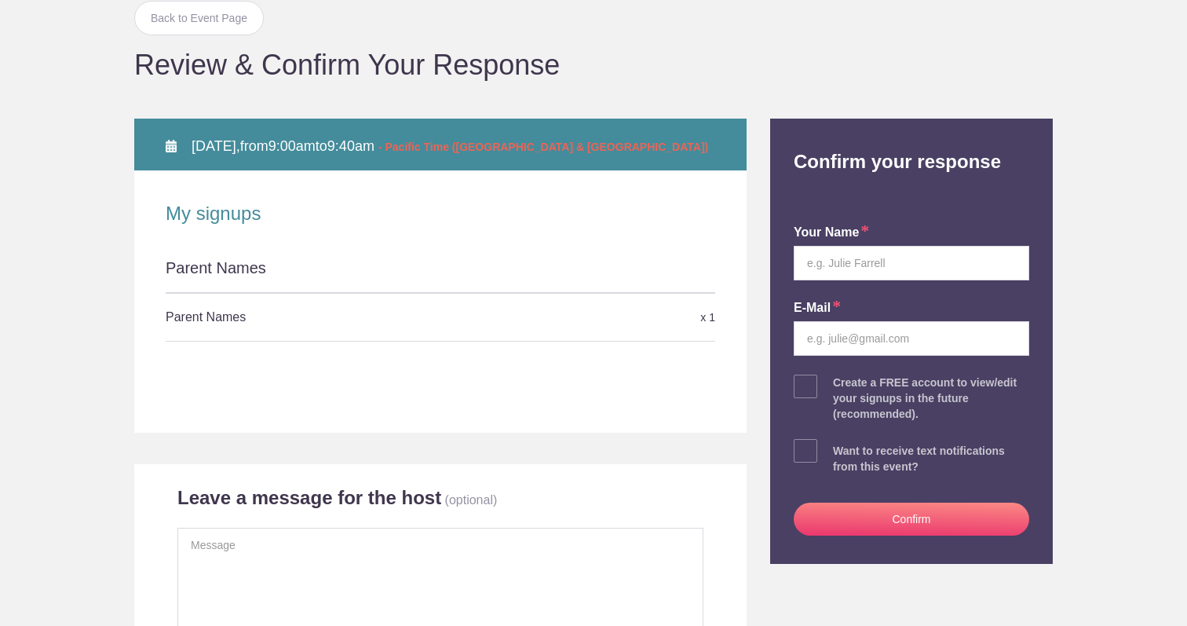
scroll to position [127, 0]
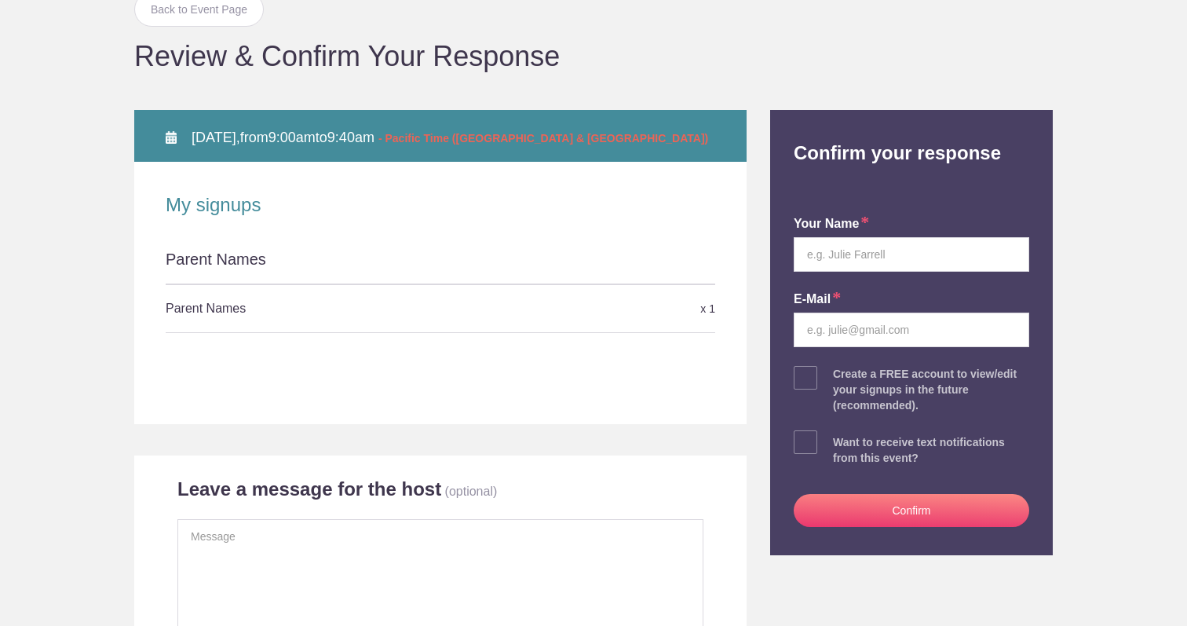
click at [249, 306] on h5 "Parent Names" at bounding box center [349, 308] width 367 height 31
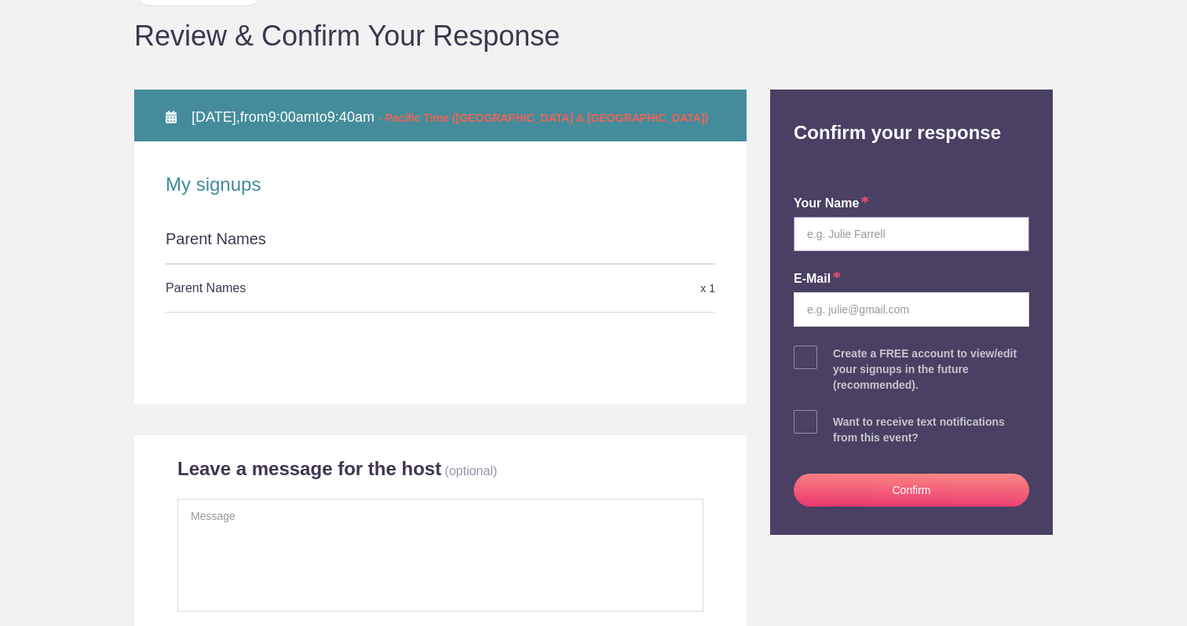
click at [863, 230] on input "text" at bounding box center [911, 234] width 235 height 35
type input "[PERSON_NAME]"
click at [833, 313] on input "email" at bounding box center [911, 309] width 235 height 35
type input "[EMAIL_ADDRESS][DOMAIN_NAME]"
click at [904, 493] on button "Confirm" at bounding box center [911, 489] width 235 height 33
